Goal: Task Accomplishment & Management: Use online tool/utility

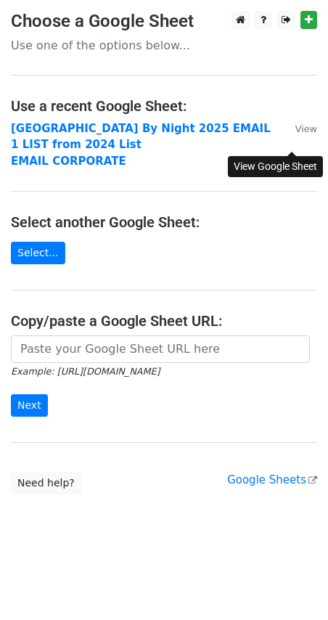
click at [306, 156] on small "View" at bounding box center [307, 161] width 22 height 11
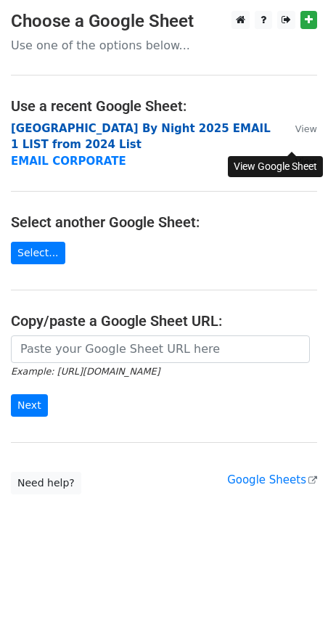
click at [99, 125] on strong "Calcutta By Night 2025 EMAIL 1 LIST from 2024 List" at bounding box center [141, 137] width 260 height 30
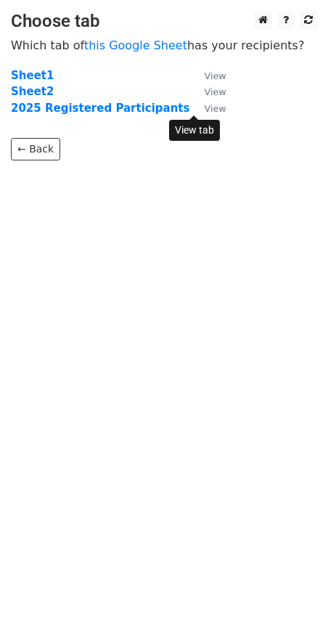
click at [204, 112] on small "View" at bounding box center [215, 108] width 22 height 11
click at [103, 106] on strong "2025 Registered Participants" at bounding box center [100, 108] width 179 height 13
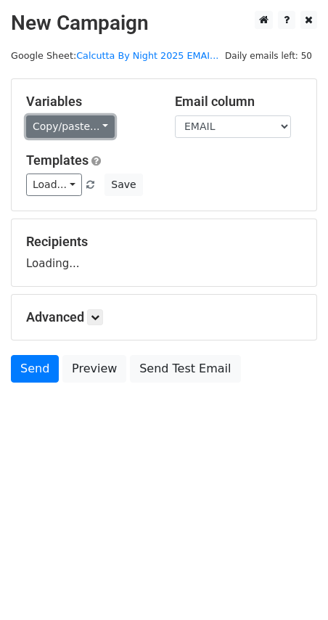
click at [90, 132] on link "Copy/paste..." at bounding box center [70, 126] width 89 height 23
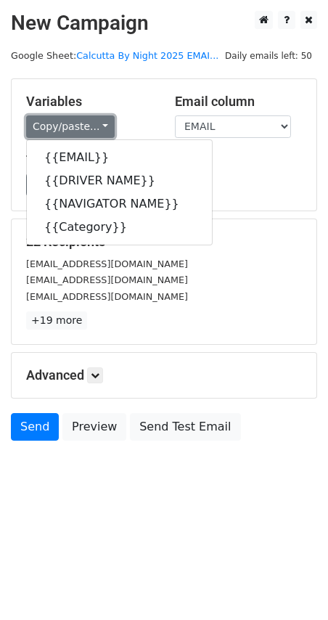
click at [90, 128] on link "Copy/paste..." at bounding box center [70, 126] width 89 height 23
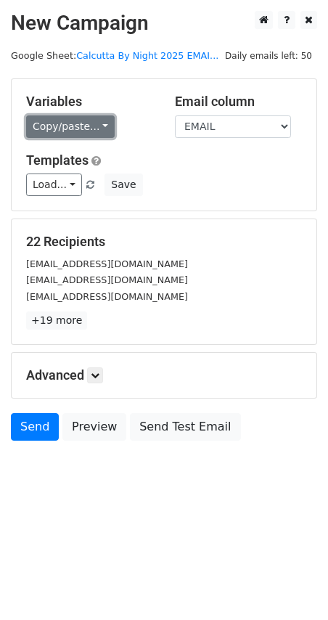
click at [78, 124] on link "Copy/paste..." at bounding box center [70, 126] width 89 height 23
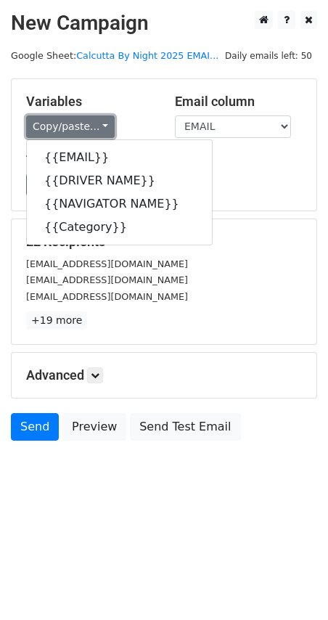
click at [78, 124] on link "Copy/paste..." at bounding box center [70, 126] width 89 height 23
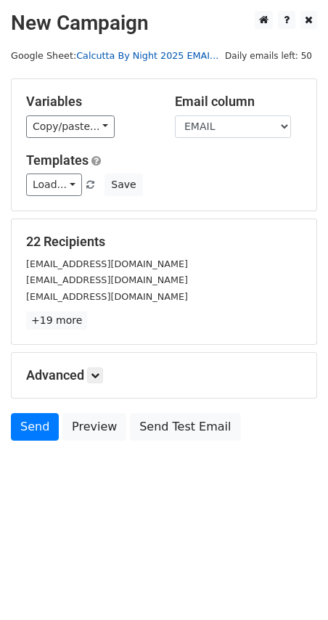
click at [95, 57] on link "Calcutta By Night 2025 EMAI..." at bounding box center [147, 55] width 142 height 11
click at [166, 54] on link "Calcutta By Night 2025 EMAI..." at bounding box center [147, 55] width 142 height 11
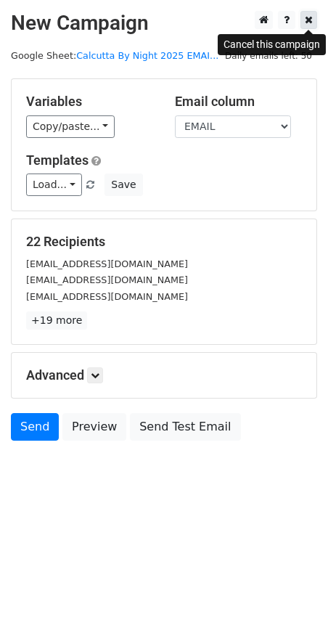
click at [311, 21] on icon at bounding box center [309, 20] width 8 height 10
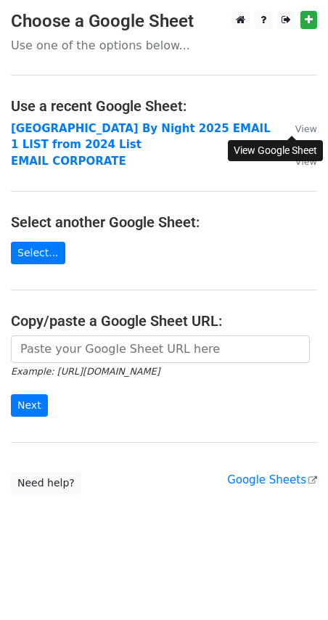
click at [296, 128] on small "View" at bounding box center [307, 128] width 22 height 11
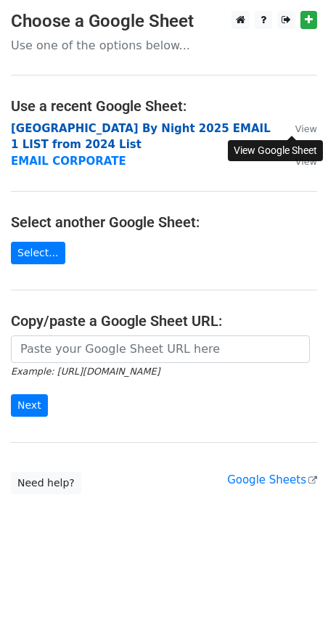
click at [96, 131] on strong "[GEOGRAPHIC_DATA] By Night 2025 EMAIL 1 LIST from 2024 List" at bounding box center [141, 137] width 260 height 30
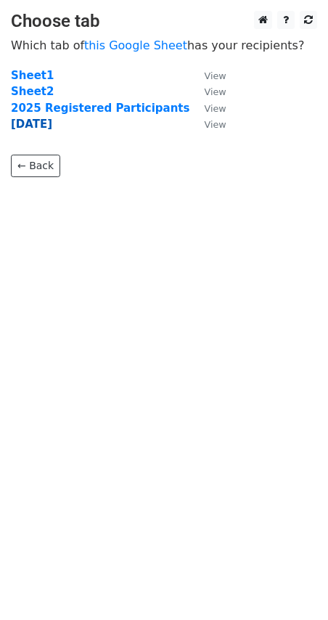
click at [36, 129] on strong "[DATE]" at bounding box center [31, 124] width 41 height 13
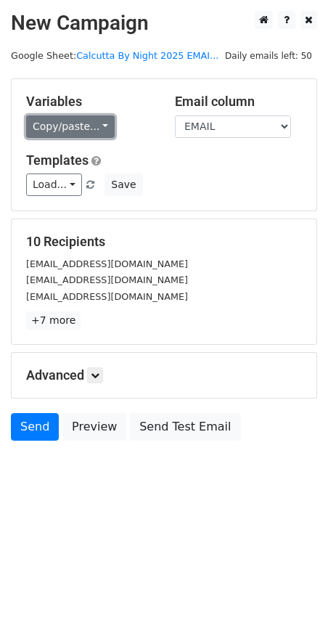
click at [70, 121] on link "Copy/paste..." at bounding box center [70, 126] width 89 height 23
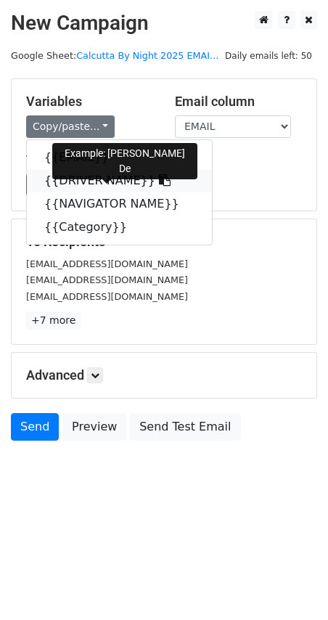
click at [91, 179] on link "{{DRIVER NAME}}" at bounding box center [119, 180] width 185 height 23
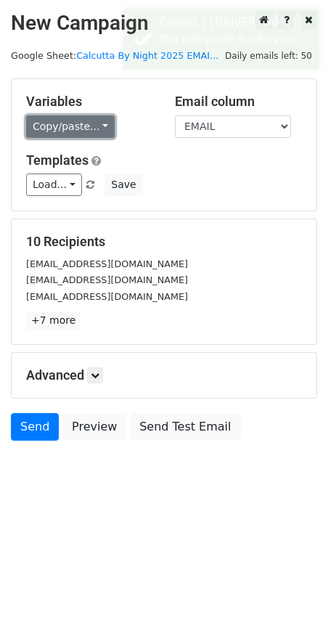
click at [78, 134] on link "Copy/paste..." at bounding box center [70, 126] width 89 height 23
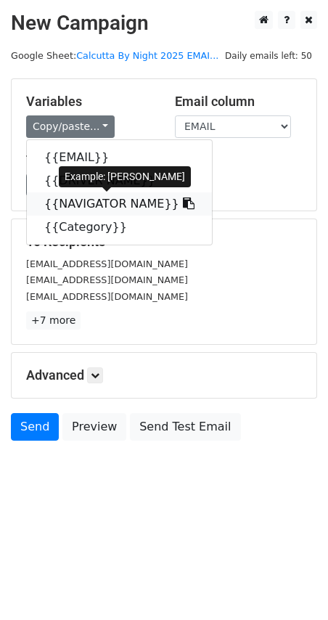
click at [83, 208] on link "{{NAVIGATOR NAME}}" at bounding box center [119, 203] width 185 height 23
